Goal: Task Accomplishment & Management: Manage account settings

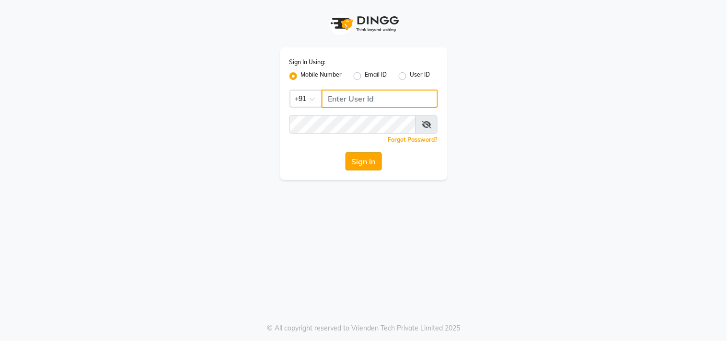
type input "9850087900"
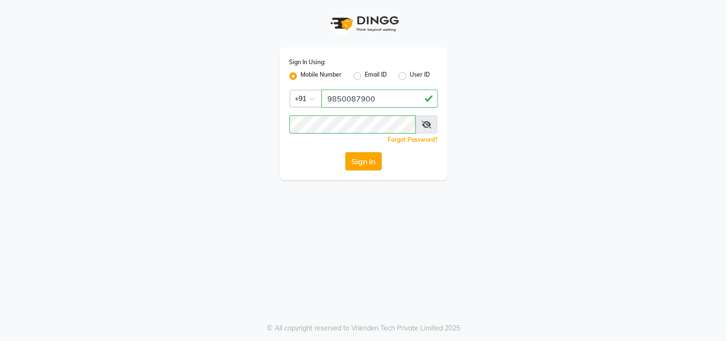
click at [356, 159] on button "Sign In" at bounding box center [363, 161] width 36 height 18
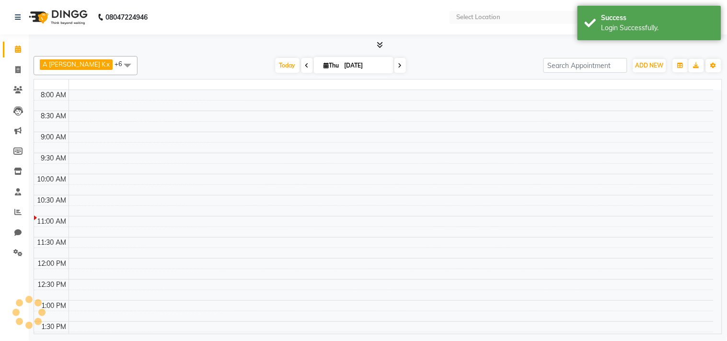
select select "en"
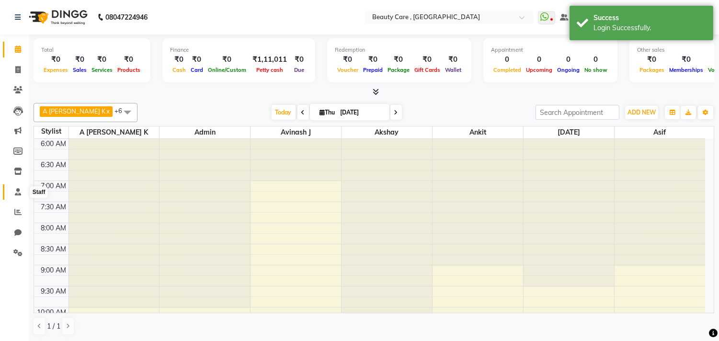
click at [20, 190] on icon at bounding box center [18, 191] width 6 height 7
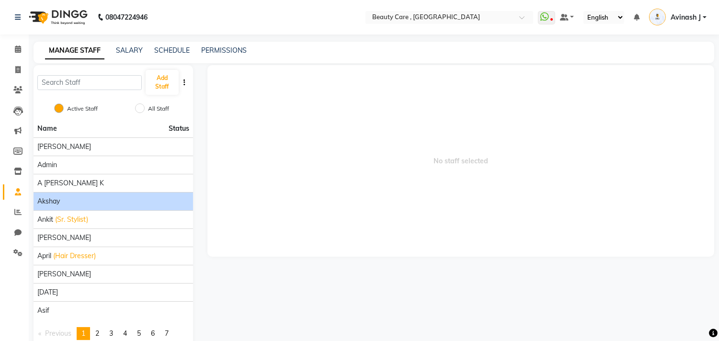
click at [80, 198] on div "Akshay" at bounding box center [113, 201] width 152 height 10
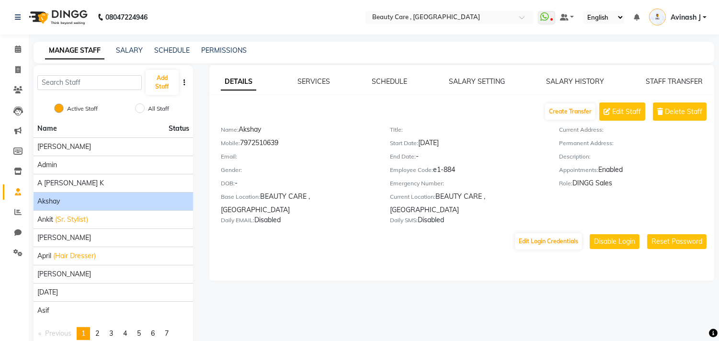
click at [701, 203] on div "Current Address: Permanent Address: Description: Appointments: Enabled Role: DI…" at bounding box center [636, 177] width 169 height 104
